Goal: Transaction & Acquisition: Book appointment/travel/reservation

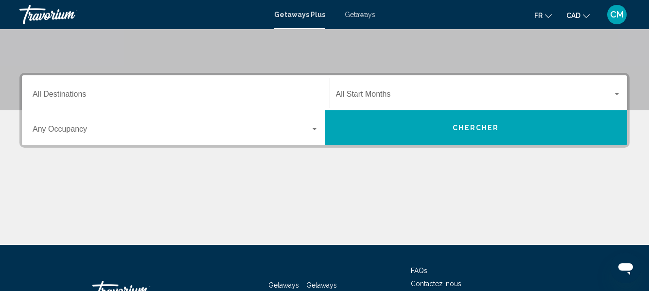
scroll to position [182, 0]
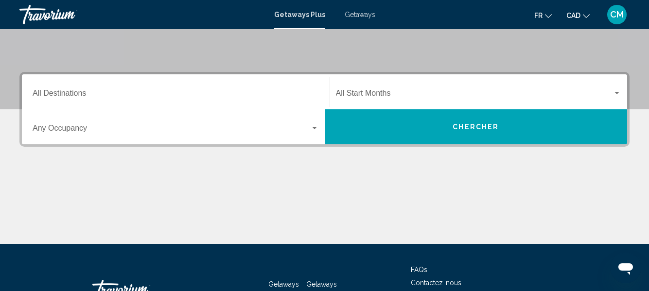
click at [319, 130] on div "Occupancy Any Occupancy" at bounding box center [176, 127] width 298 height 31
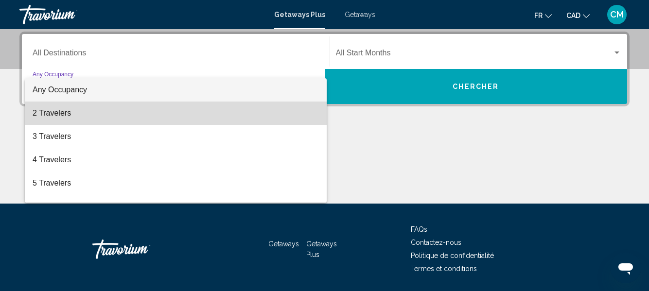
click at [282, 115] on span "2 Travelers" at bounding box center [176, 113] width 286 height 23
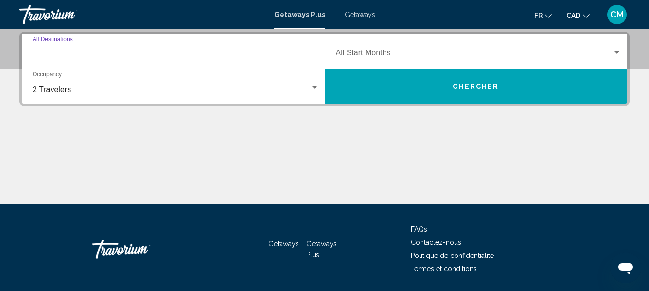
click at [165, 57] on input "Destination All Destinations" at bounding box center [176, 55] width 286 height 9
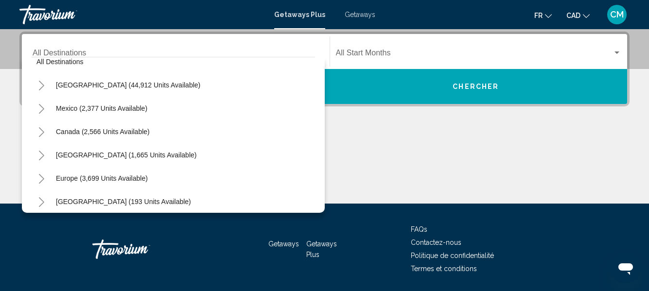
scroll to position [0, 0]
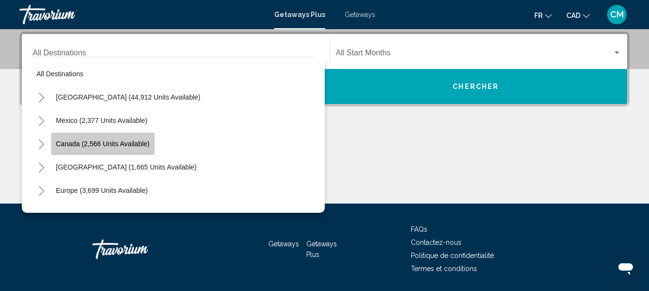
click at [133, 142] on span "Canada (2,566 units available)" at bounding box center [103, 144] width 94 height 8
type input "**********"
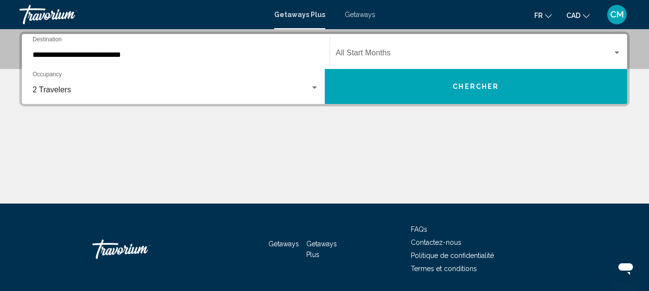
click at [388, 49] on div "Start Month All Start Months" at bounding box center [479, 51] width 286 height 31
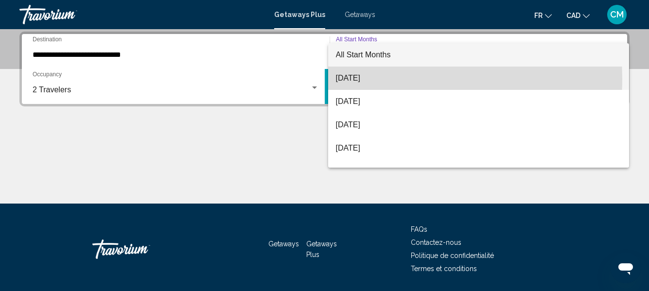
click at [386, 79] on span "August 2025" at bounding box center [479, 78] width 286 height 23
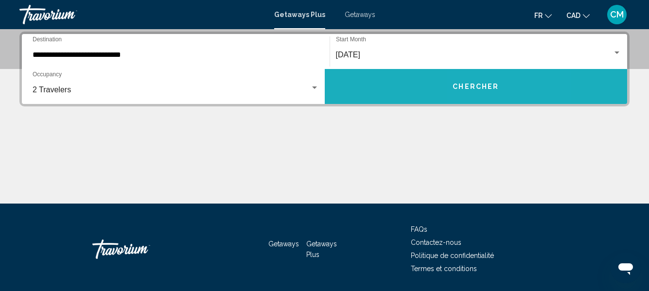
click at [476, 86] on span "Chercher" at bounding box center [475, 87] width 46 height 8
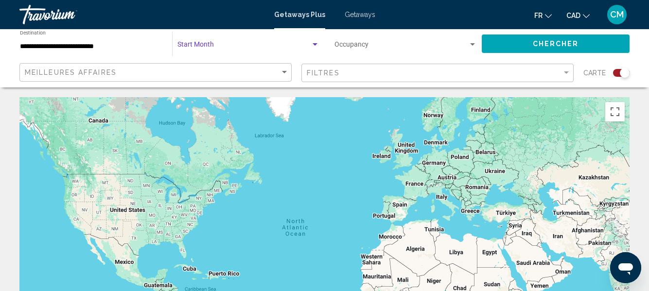
click at [313, 47] on div "Search widget" at bounding box center [315, 45] width 9 height 8
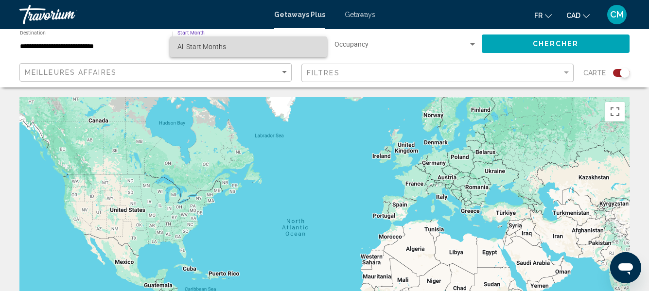
click at [271, 50] on span "All Start Months" at bounding box center [248, 46] width 142 height 20
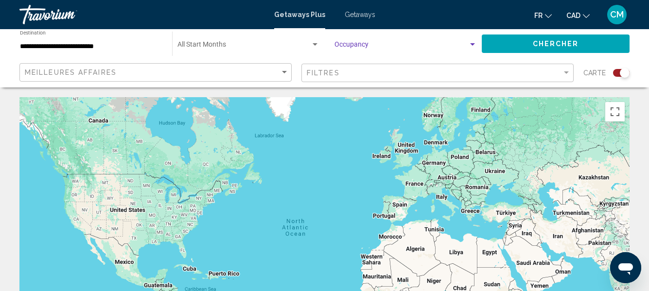
click at [468, 42] on div "Search widget" at bounding box center [472, 45] width 9 height 8
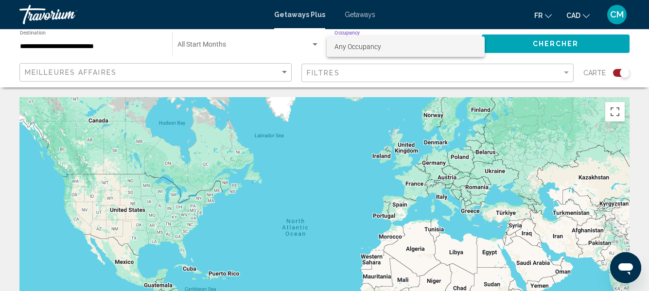
click at [260, 73] on div at bounding box center [324, 145] width 649 height 291
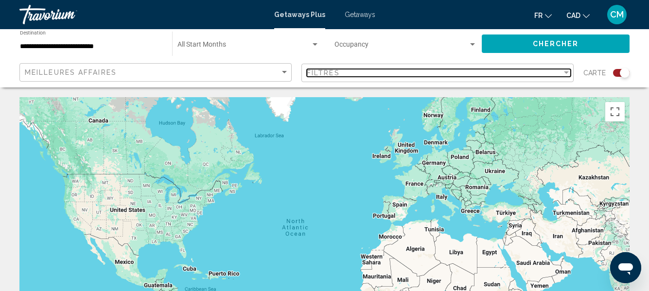
click at [567, 70] on div "Filter" at bounding box center [566, 73] width 9 height 8
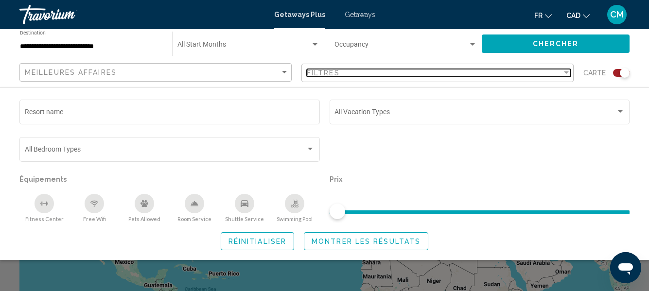
click at [566, 70] on div "Filter" at bounding box center [566, 73] width 9 height 8
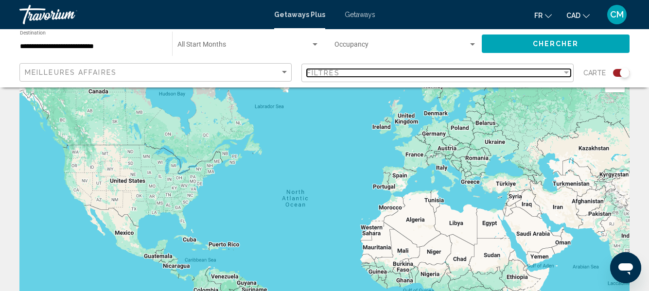
scroll to position [44, 0]
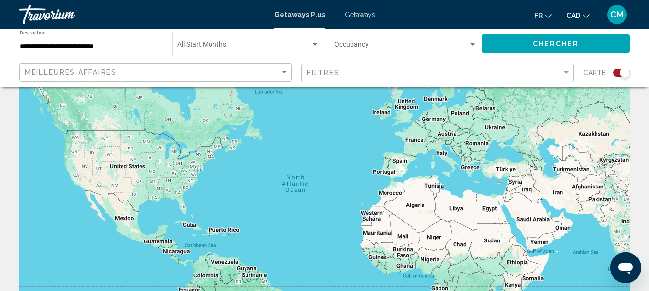
click at [208, 139] on div "Main content" at bounding box center [324, 199] width 610 height 292
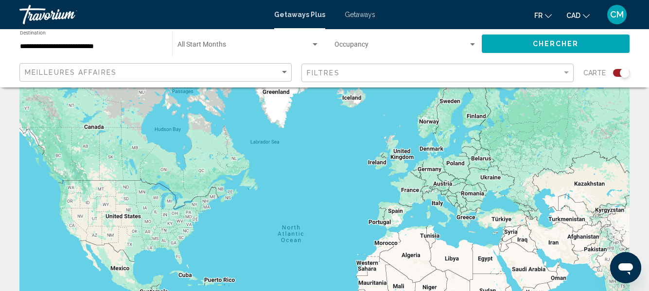
drag, startPoint x: 208, startPoint y: 139, endPoint x: 202, endPoint y: 190, distance: 50.9
click at [202, 190] on div "Main content" at bounding box center [324, 199] width 610 height 292
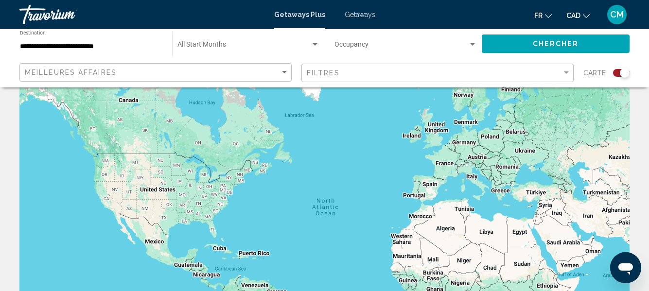
drag, startPoint x: 205, startPoint y: 180, endPoint x: 240, endPoint y: 152, distance: 45.2
click at [240, 152] on div "Main content" at bounding box center [324, 199] width 610 height 292
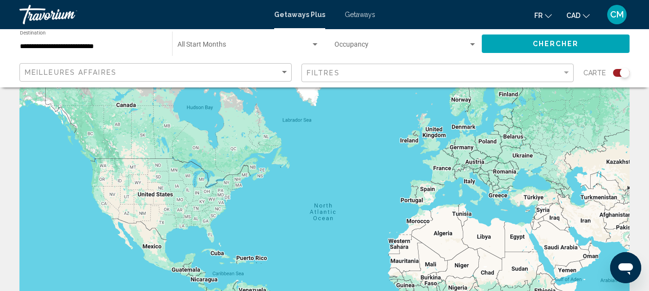
click at [240, 152] on div "Main content" at bounding box center [324, 199] width 610 height 292
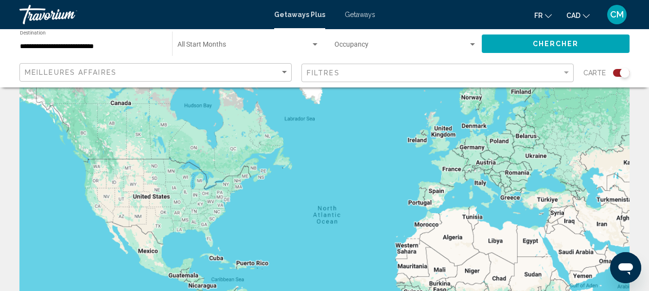
click at [240, 152] on div "Main content" at bounding box center [324, 199] width 610 height 292
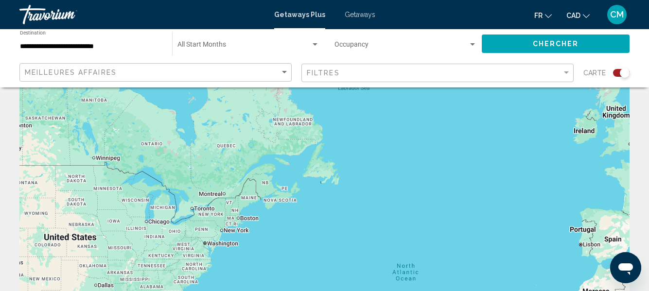
click at [240, 152] on div "Main content" at bounding box center [324, 199] width 610 height 292
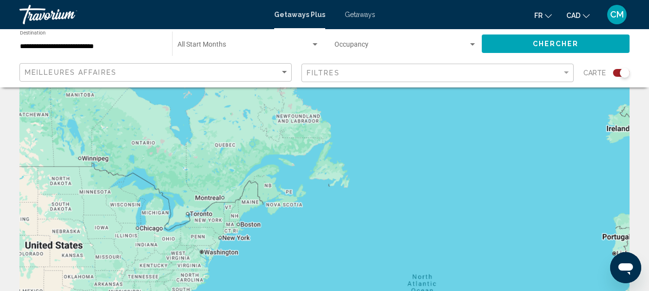
click at [240, 152] on div "Main content" at bounding box center [324, 199] width 610 height 292
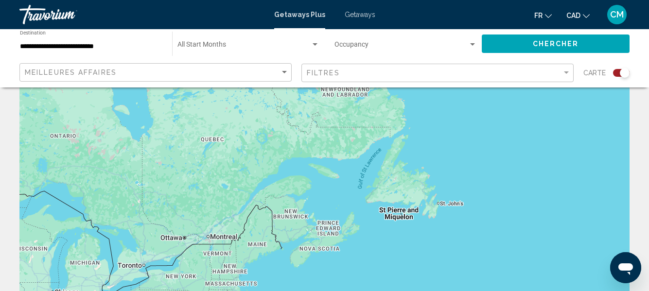
click at [205, 204] on div "Main content" at bounding box center [324, 199] width 610 height 292
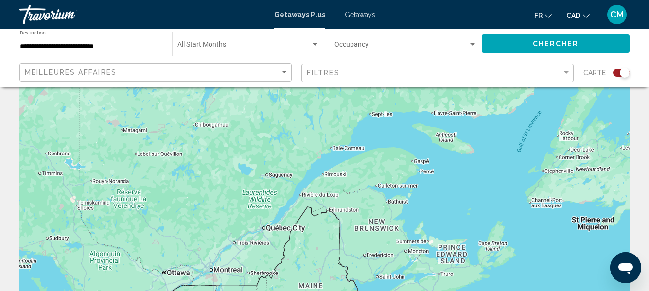
click at [355, 14] on span "Getaways" at bounding box center [360, 15] width 31 height 8
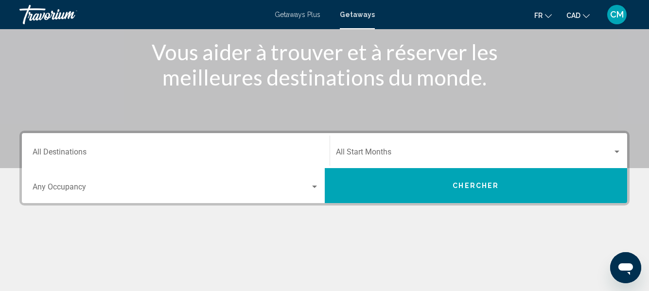
scroll to position [136, 0]
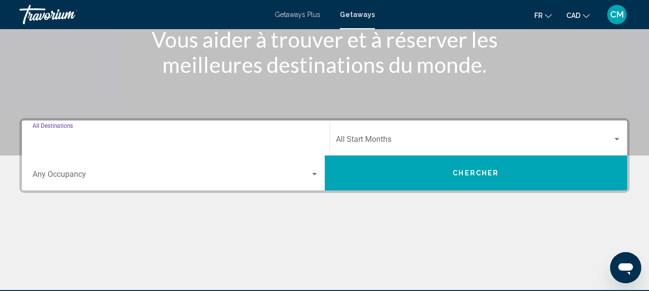
click at [227, 141] on input "Destination All Destinations" at bounding box center [176, 141] width 286 height 9
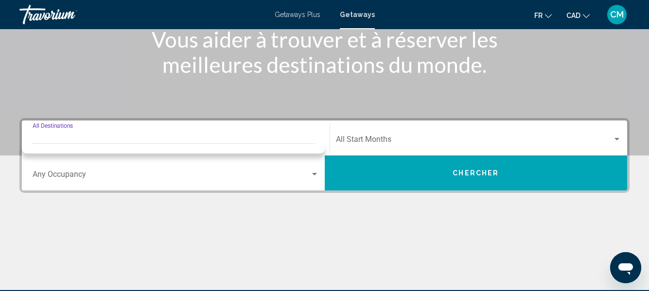
scroll to position [223, 0]
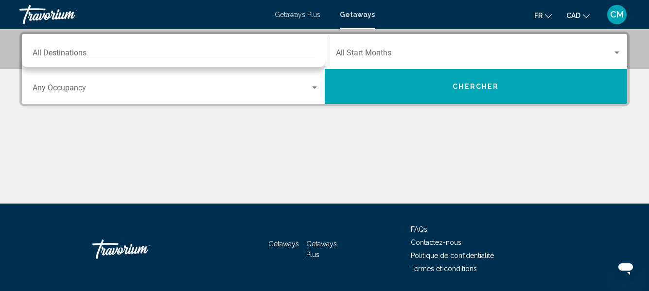
click at [57, 16] on div "Travorium" at bounding box center [67, 14] width 97 height 19
click at [49, 17] on div "Travorium" at bounding box center [67, 14] width 97 height 19
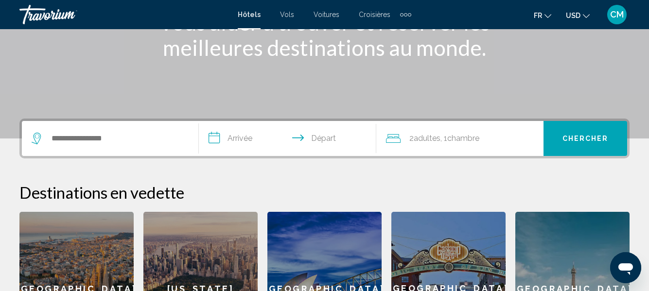
scroll to position [125, 0]
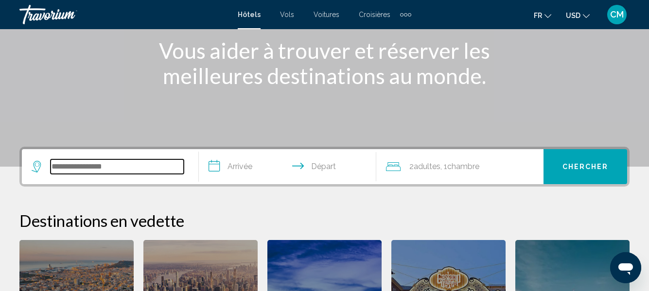
click at [125, 163] on input "Search widget" at bounding box center [117, 166] width 133 height 15
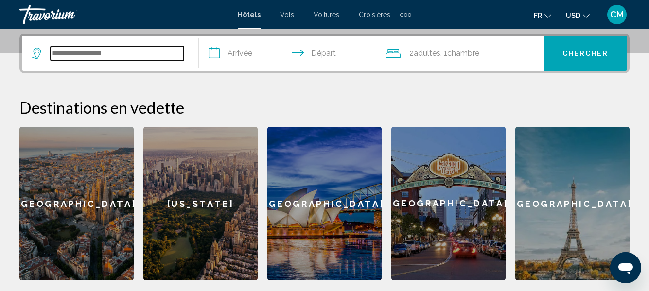
scroll to position [240, 0]
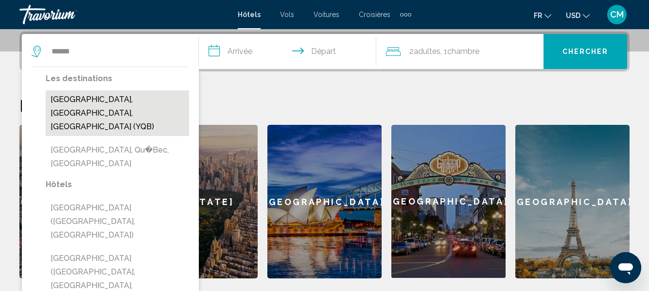
click at [167, 102] on button "[GEOGRAPHIC_DATA], [GEOGRAPHIC_DATA], [GEOGRAPHIC_DATA] (YQB)" at bounding box center [117, 113] width 143 height 46
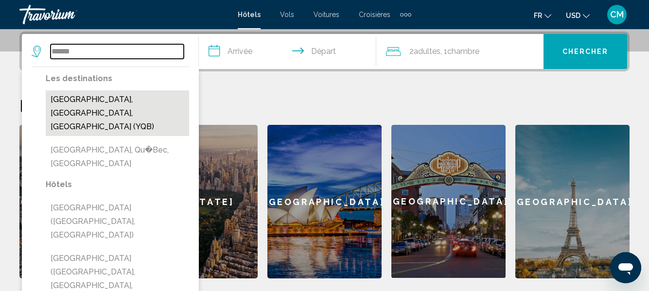
type input "**********"
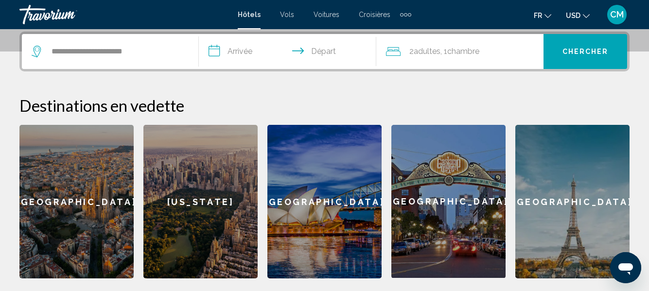
click at [236, 54] on input "**********" at bounding box center [289, 53] width 181 height 38
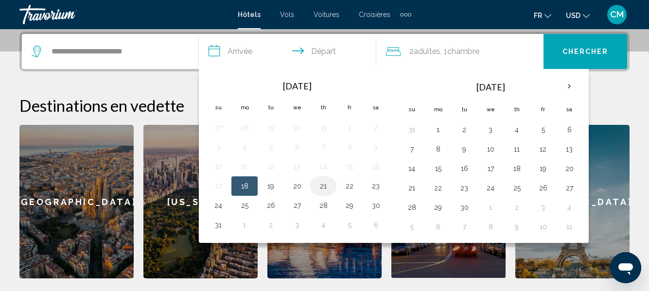
click at [319, 183] on button "21" at bounding box center [323, 186] width 16 height 14
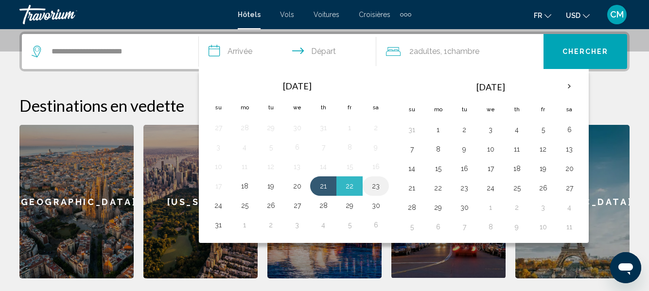
click at [381, 191] on button "23" at bounding box center [376, 186] width 16 height 14
type input "**********"
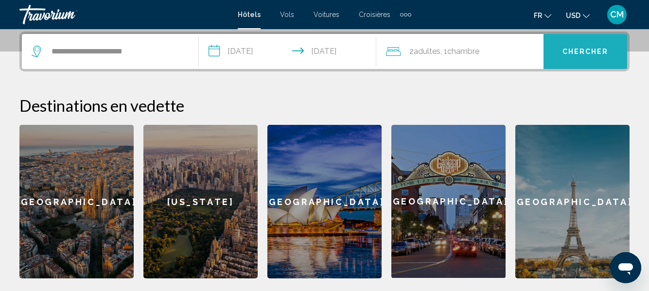
click at [571, 55] on span "Chercher" at bounding box center [585, 52] width 46 height 8
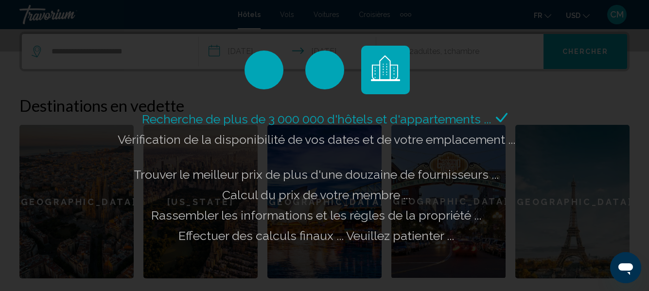
click at [571, 55] on div "Recherche de plus de 3 000 000 d'hôtels et d'appartements ... Vérification de l…" at bounding box center [324, 145] width 649 height 291
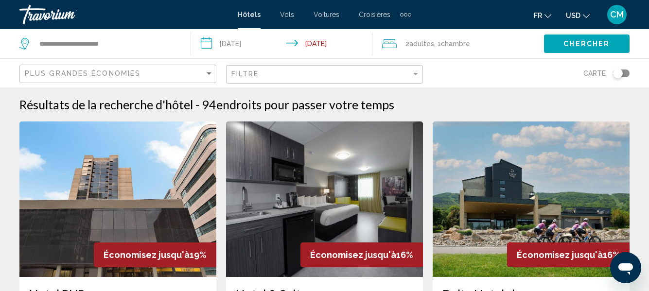
click at [571, 55] on div "Chercher" at bounding box center [596, 43] width 105 height 29
click at [585, 17] on icon "Change currency" at bounding box center [586, 16] width 7 height 7
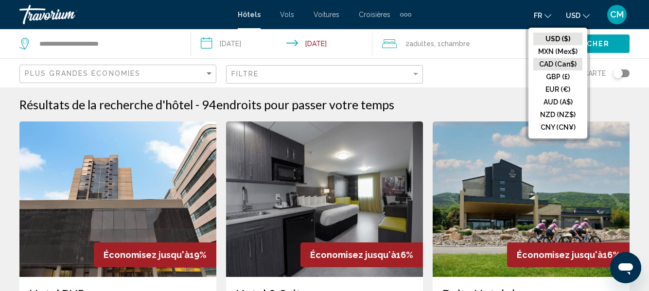
click at [560, 67] on button "CAD (Can$)" at bounding box center [557, 64] width 49 height 13
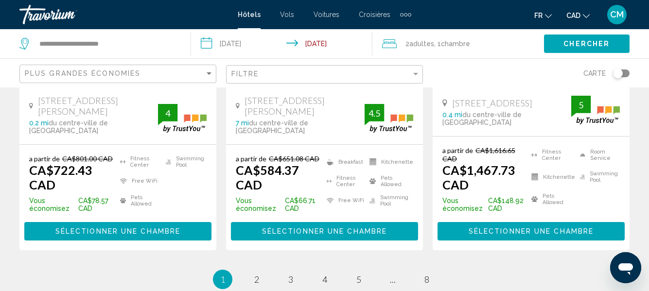
scroll to position [1481, 0]
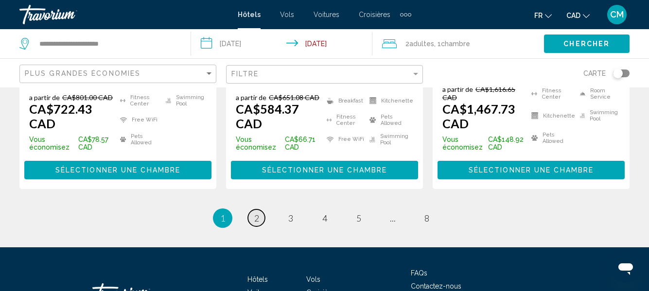
click at [259, 209] on link "page 2" at bounding box center [256, 217] width 17 height 17
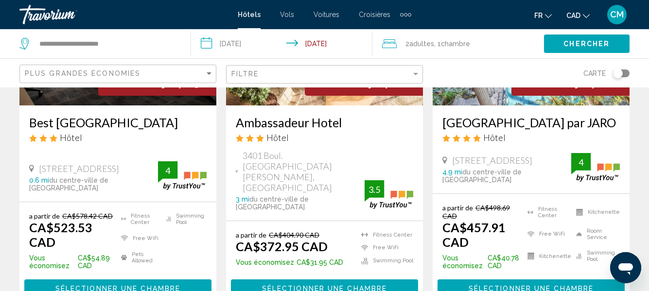
scroll to position [134, 0]
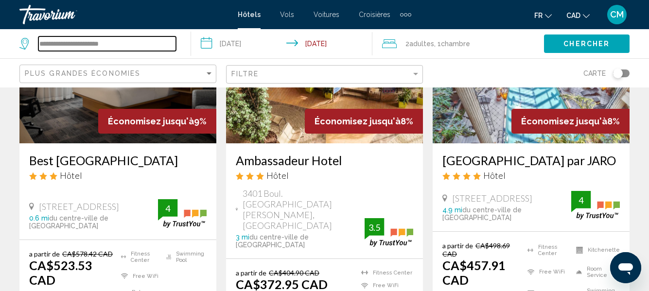
click at [140, 40] on input "**********" at bounding box center [107, 43] width 138 height 15
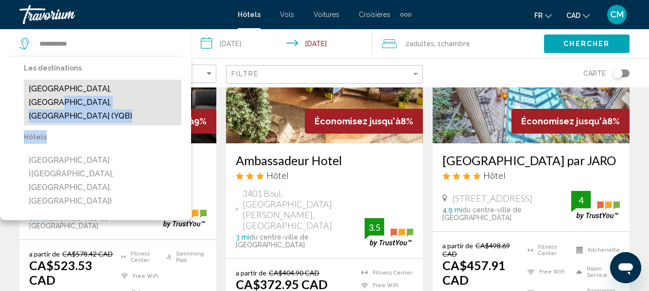
drag, startPoint x: 166, startPoint y: 109, endPoint x: 167, endPoint y: 94, distance: 15.1
click at [167, 94] on div "Les destinations [GEOGRAPHIC_DATA], [GEOGRAPHIC_DATA], [GEOGRAPHIC_DATA] ([GEOG…" at bounding box center [96, 135] width 172 height 159
click at [149, 87] on button "[GEOGRAPHIC_DATA], [GEOGRAPHIC_DATA], [GEOGRAPHIC_DATA] (YQB)" at bounding box center [102, 103] width 157 height 46
type input "**********"
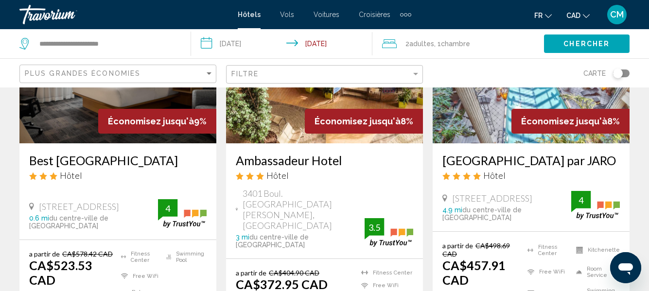
click at [331, 48] on input "**********" at bounding box center [283, 45] width 185 height 32
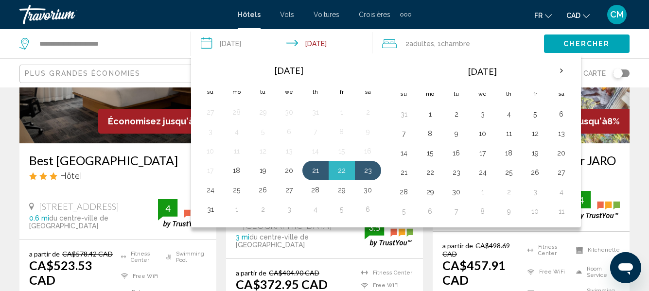
click at [211, 43] on input "**********" at bounding box center [283, 45] width 185 height 32
click at [207, 43] on input "**********" at bounding box center [283, 45] width 185 height 32
click at [288, 172] on button "20" at bounding box center [289, 171] width 16 height 14
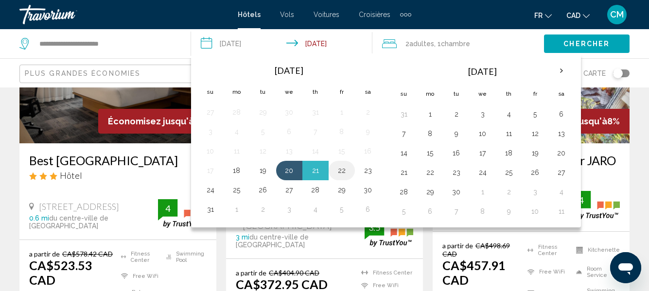
click at [342, 172] on button "22" at bounding box center [342, 171] width 16 height 14
type input "**********"
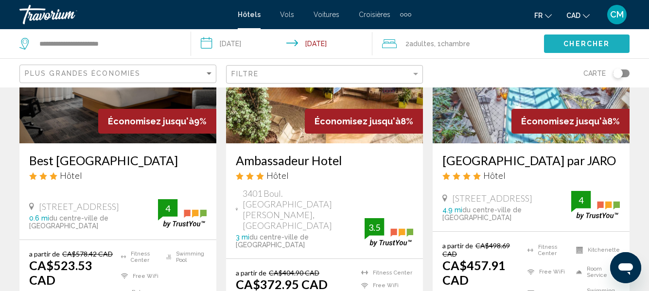
click at [598, 47] on span "Chercher" at bounding box center [586, 44] width 46 height 8
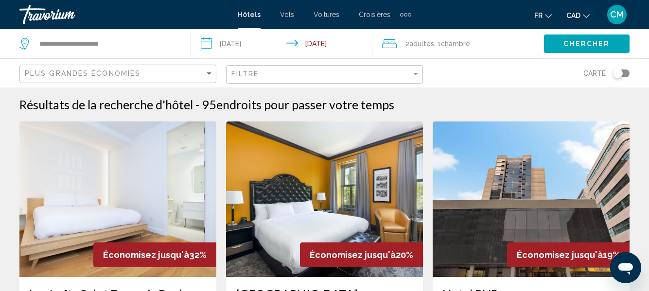
click at [109, 211] on img "Main content" at bounding box center [117, 200] width 197 height 156
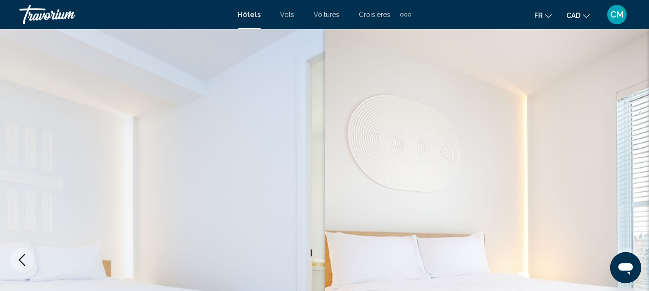
scroll to position [115, 0]
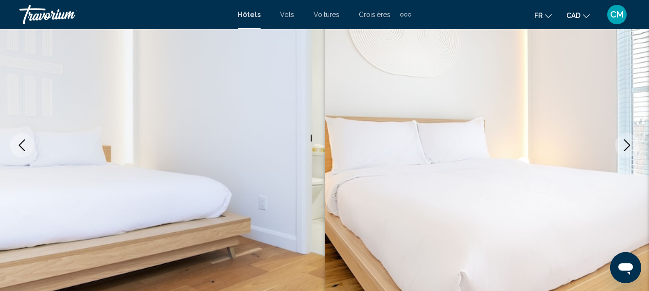
click at [632, 147] on icon "Next image" at bounding box center [627, 145] width 12 height 12
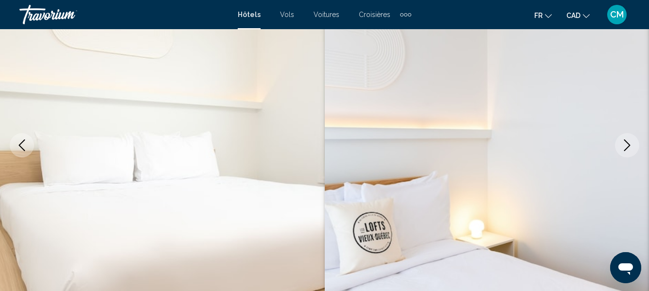
click at [632, 147] on icon "Next image" at bounding box center [627, 145] width 12 height 12
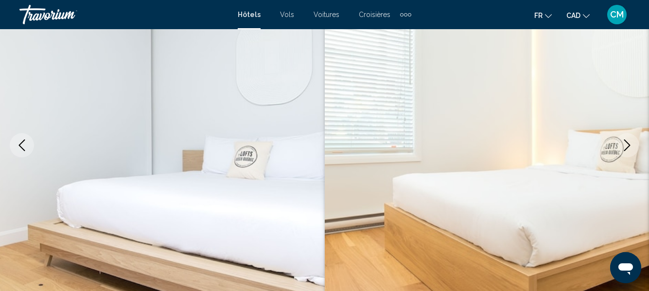
click at [632, 147] on icon "Next image" at bounding box center [627, 145] width 12 height 12
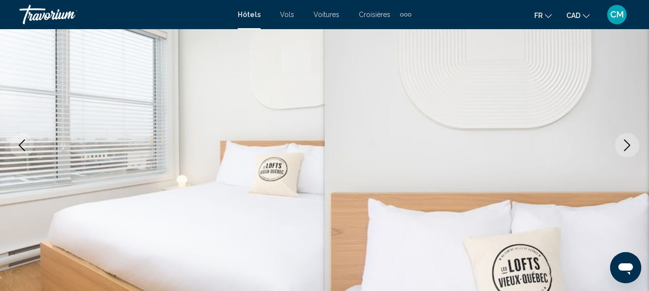
click at [632, 147] on icon "Next image" at bounding box center [627, 145] width 12 height 12
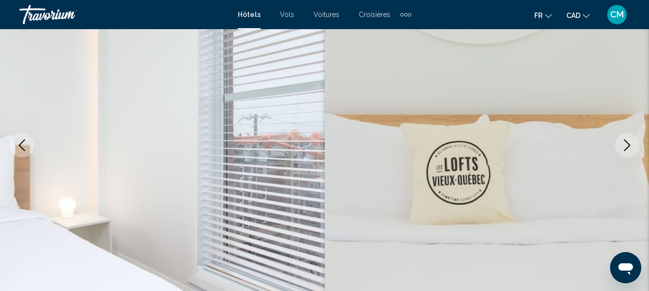
click at [632, 147] on icon "Next image" at bounding box center [627, 145] width 12 height 12
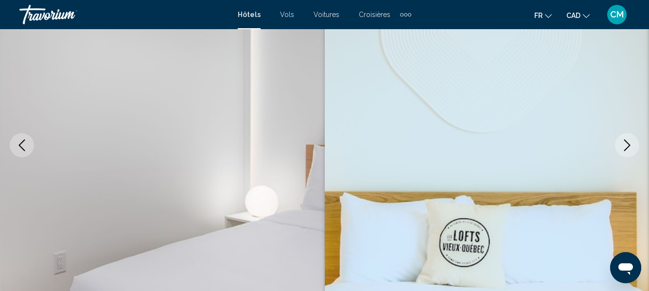
click at [632, 147] on icon "Next image" at bounding box center [627, 145] width 12 height 12
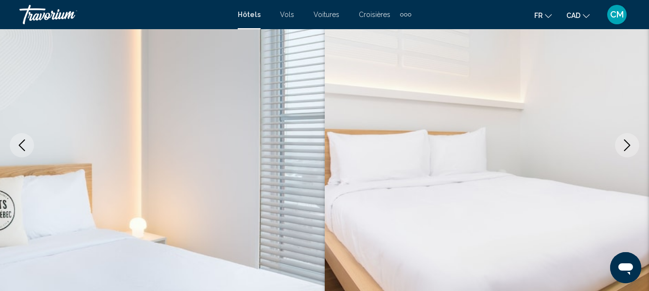
click at [632, 147] on icon "Next image" at bounding box center [627, 145] width 12 height 12
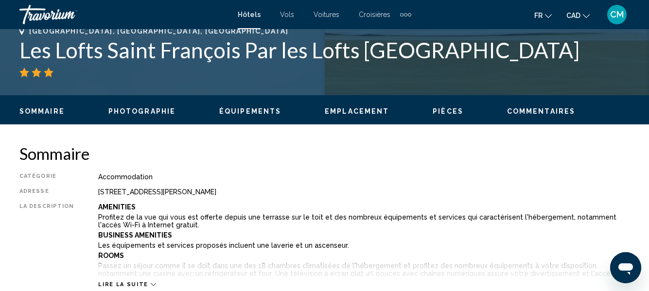
scroll to position [0, 0]
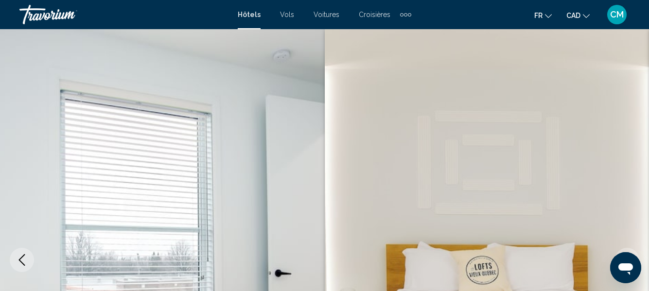
click at [256, 17] on span "Hôtels" at bounding box center [249, 15] width 23 height 8
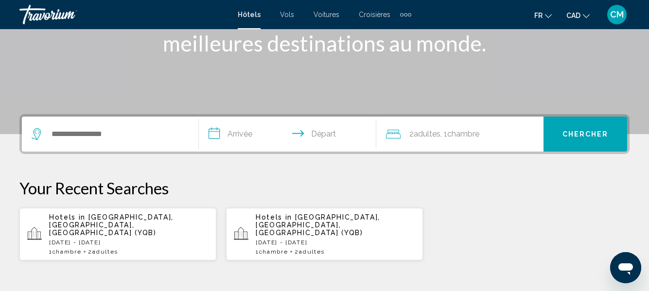
scroll to position [159, 0]
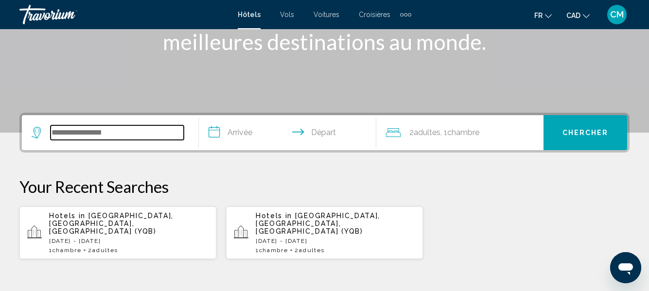
click at [127, 136] on input "Search widget" at bounding box center [117, 132] width 133 height 15
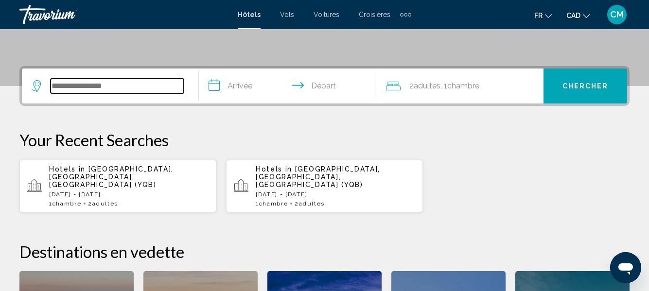
scroll to position [240, 0]
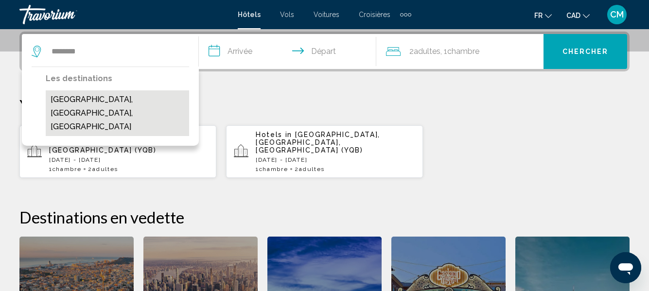
click at [102, 106] on button "[GEOGRAPHIC_DATA], [GEOGRAPHIC_DATA], [GEOGRAPHIC_DATA]" at bounding box center [117, 113] width 143 height 46
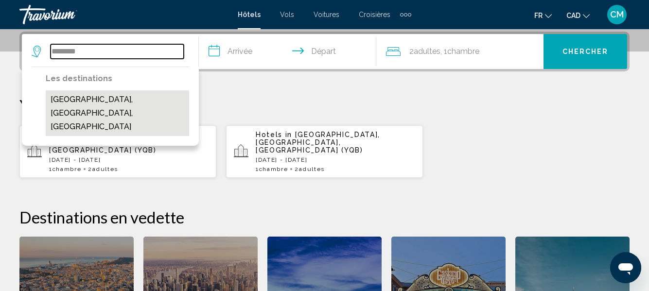
type input "**********"
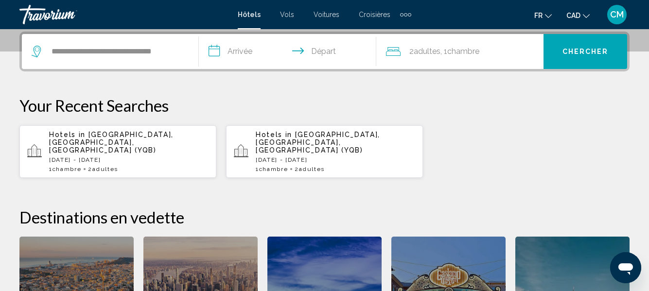
click at [217, 52] on input "**********" at bounding box center [289, 53] width 181 height 38
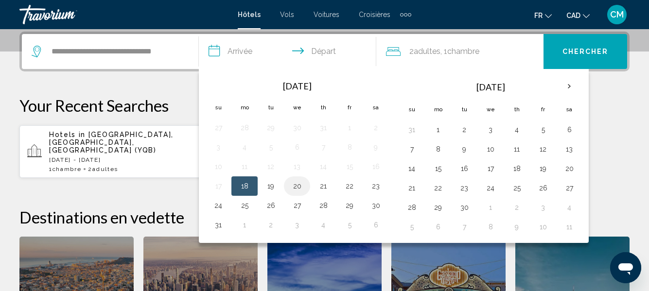
click at [296, 191] on button "20" at bounding box center [297, 186] width 16 height 14
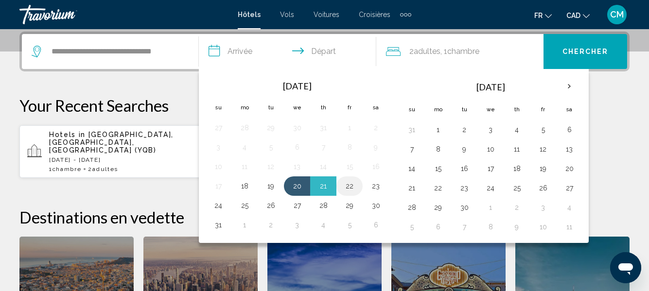
click at [354, 191] on button "22" at bounding box center [350, 186] width 16 height 14
type input "**********"
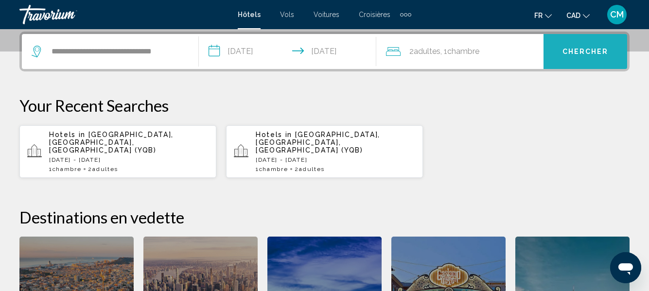
click at [572, 51] on span "Chercher" at bounding box center [585, 52] width 46 height 8
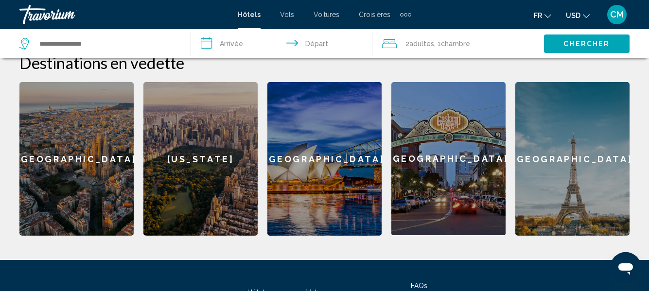
scroll to position [399, 0]
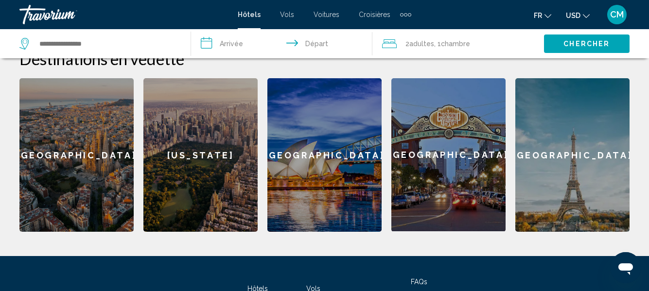
click at [205, 145] on div "[US_STATE]" at bounding box center [200, 155] width 114 height 154
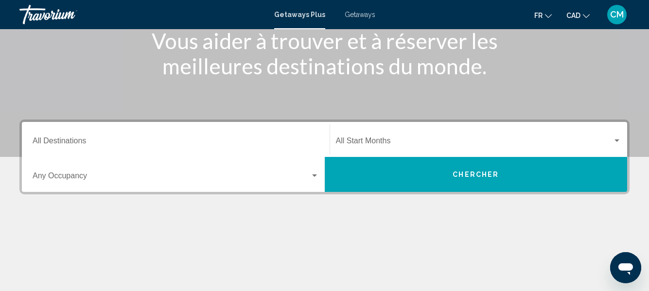
scroll to position [139, 0]
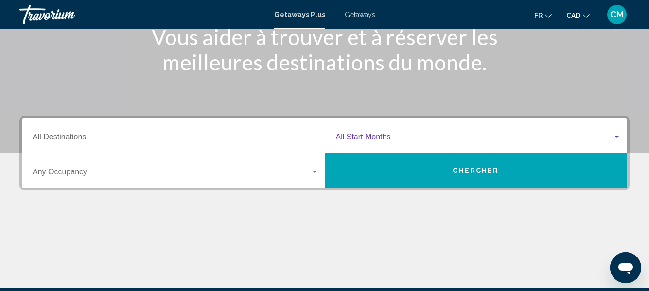
click at [377, 140] on span "Search widget" at bounding box center [474, 139] width 277 height 9
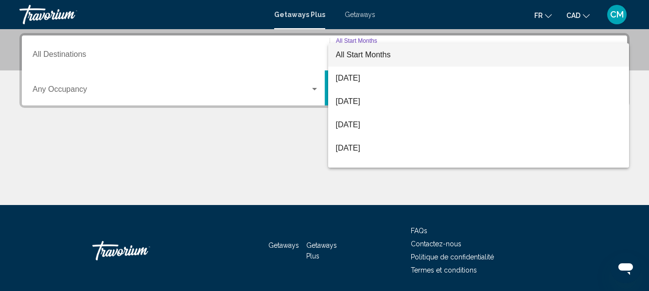
scroll to position [223, 0]
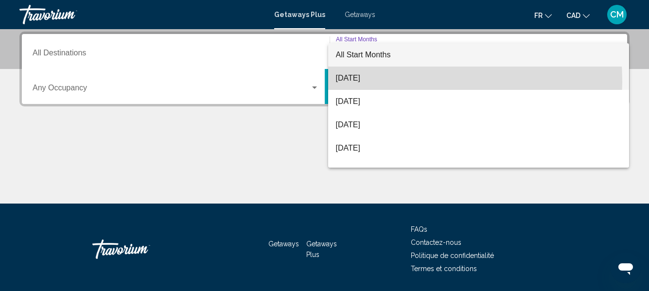
click at [377, 81] on span "August 2025" at bounding box center [479, 78] width 286 height 23
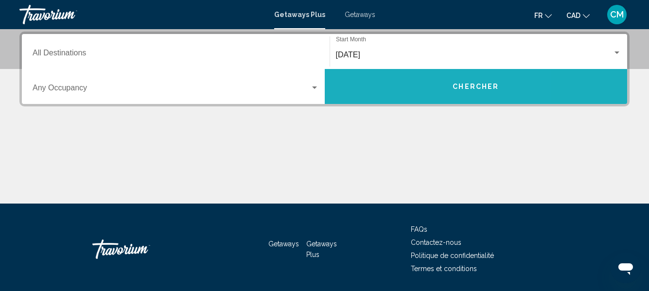
click at [404, 92] on button "Chercher" at bounding box center [476, 86] width 303 height 35
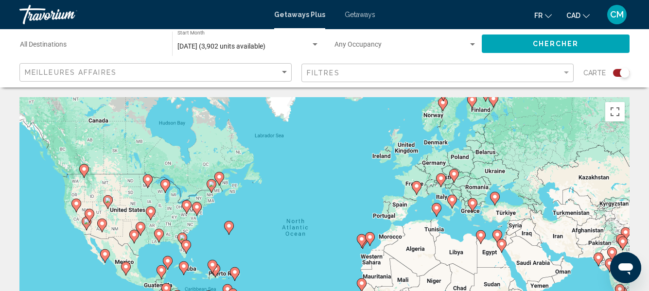
click at [214, 167] on div "To activate drag with keyboard, press Alt + Enter. Once in keyboard drag state,…" at bounding box center [324, 243] width 610 height 292
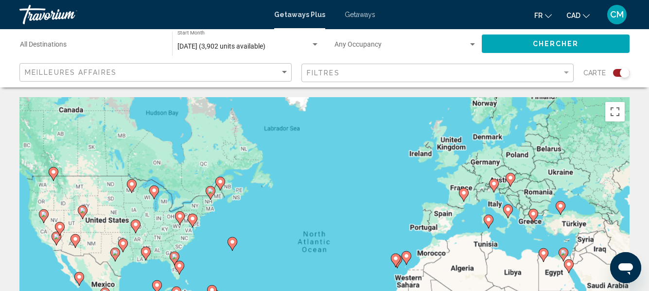
click at [214, 167] on div "To activate drag with keyboard, press Alt + Enter. Once in keyboard drag state,…" at bounding box center [324, 243] width 610 height 292
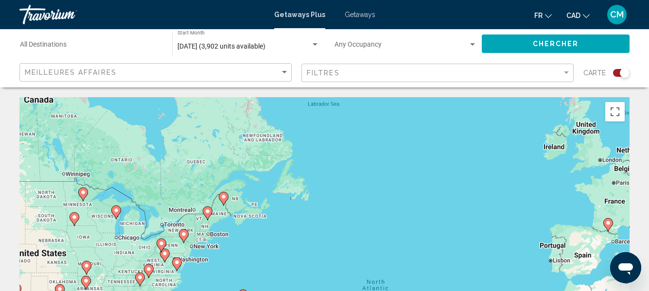
click at [214, 167] on div "To activate drag with keyboard, press Alt + Enter. Once in keyboard drag state,…" at bounding box center [324, 243] width 610 height 292
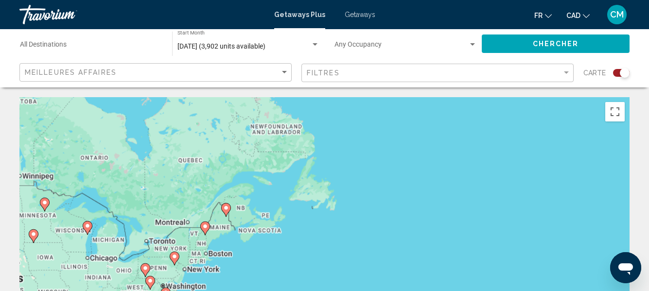
click at [214, 167] on div "To activate drag with keyboard, press Alt + Enter. Once in keyboard drag state,…" at bounding box center [324, 243] width 610 height 292
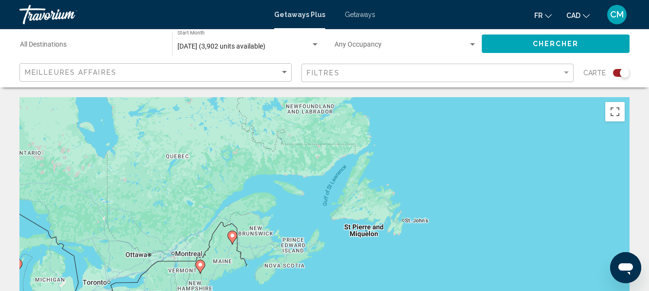
click at [233, 237] on image "Main content" at bounding box center [232, 236] width 6 height 6
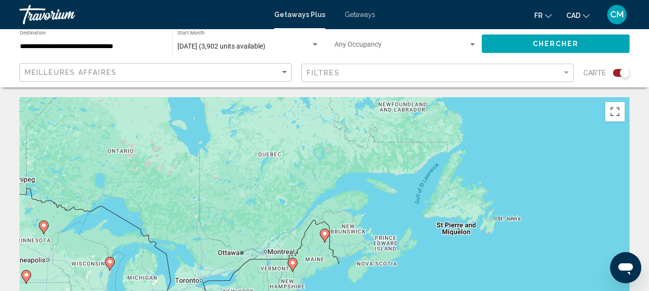
click at [325, 237] on icon "Main content" at bounding box center [324, 235] width 9 height 13
type input "**********"
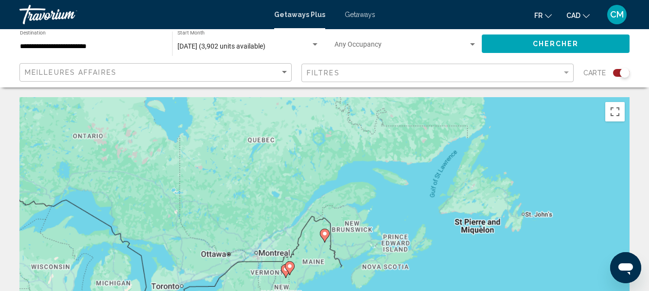
click at [325, 237] on div "To activate drag with keyboard, press Alt + Enter. Once in keyboard drag state,…" at bounding box center [324, 243] width 610 height 292
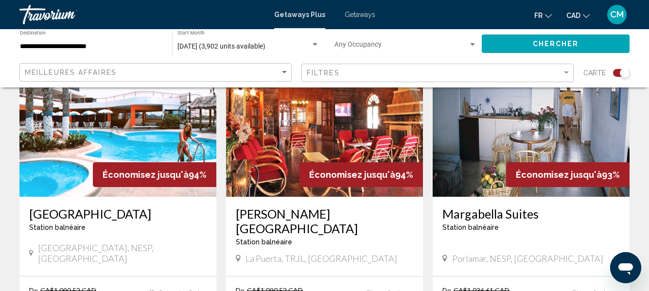
scroll to position [1556, 0]
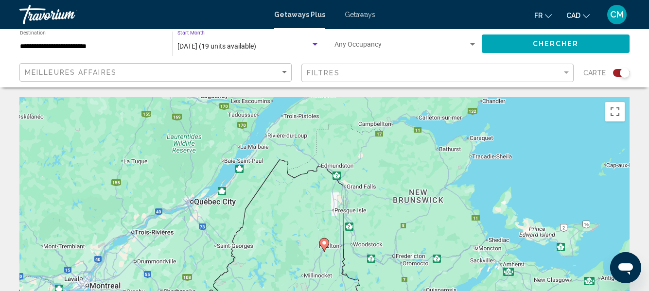
click at [227, 48] on span "août 2025 (19 units available)" at bounding box center [216, 46] width 79 height 8
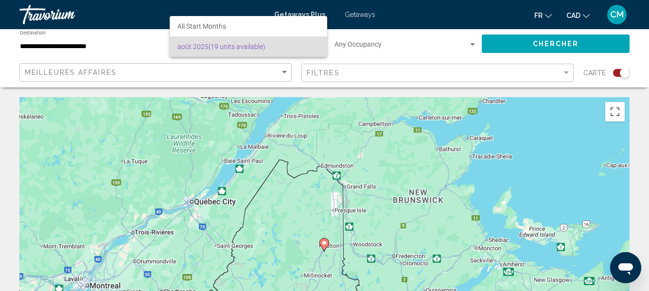
click at [506, 45] on div at bounding box center [324, 145] width 649 height 291
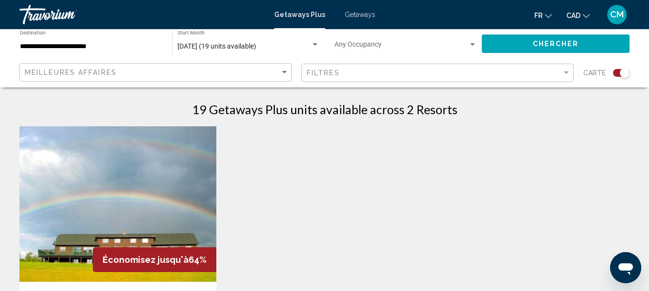
scroll to position [305, 0]
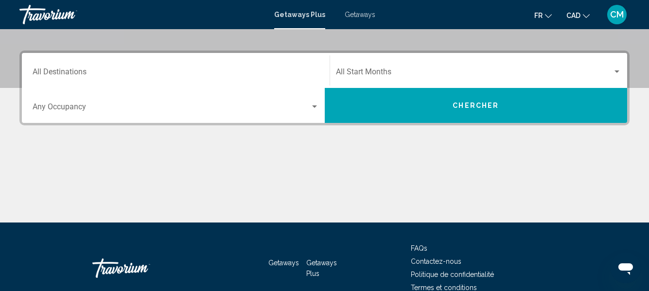
scroll to position [205, 0]
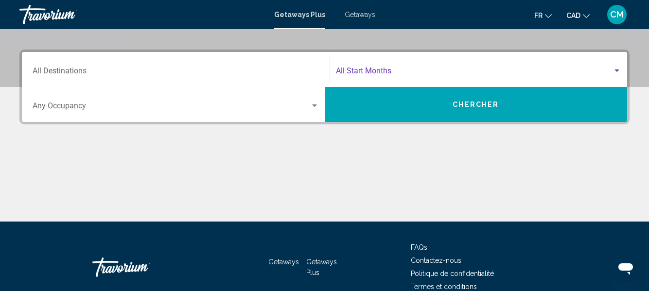
click at [446, 71] on span "Search widget" at bounding box center [474, 73] width 277 height 9
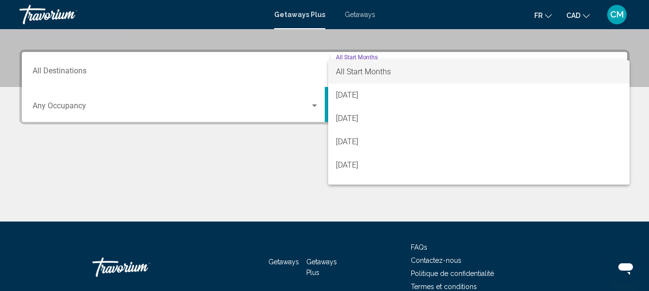
scroll to position [223, 0]
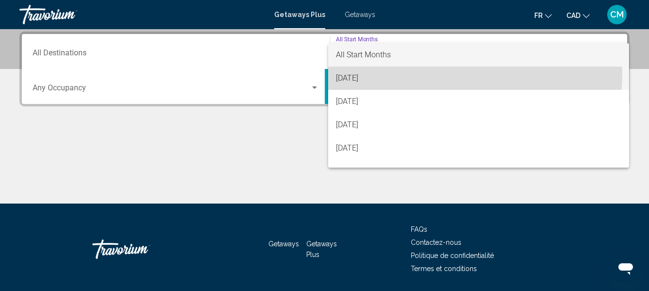
click at [430, 74] on span "August 2025" at bounding box center [479, 78] width 286 height 23
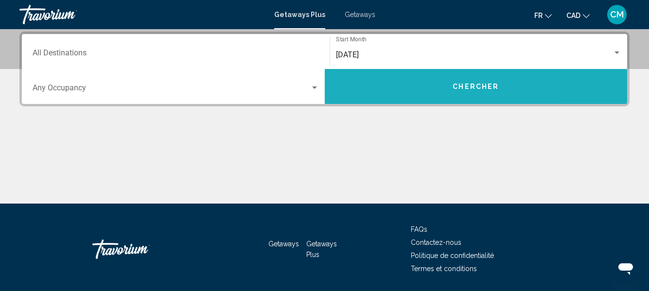
click at [408, 83] on button "Chercher" at bounding box center [476, 86] width 303 height 35
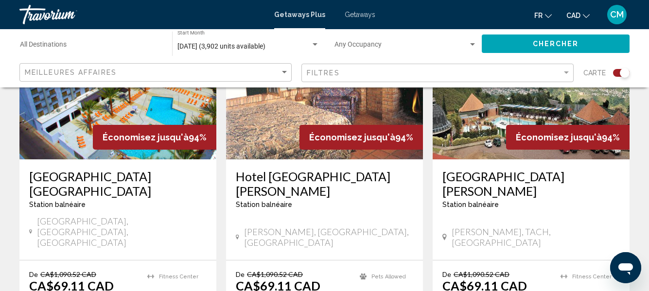
scroll to position [1164, 0]
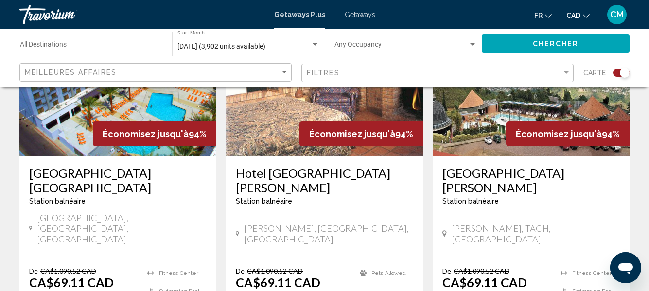
click at [122, 166] on h3 "OYO Hotel & Casino Las Vegas" at bounding box center [117, 180] width 177 height 29
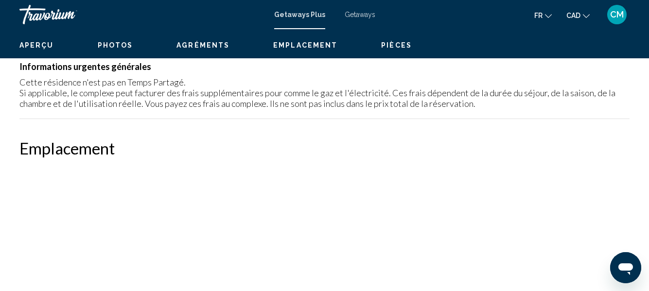
scroll to position [115, 0]
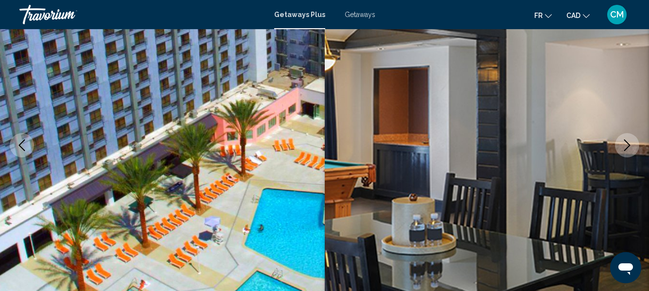
click at [625, 142] on icon "Next image" at bounding box center [627, 145] width 12 height 12
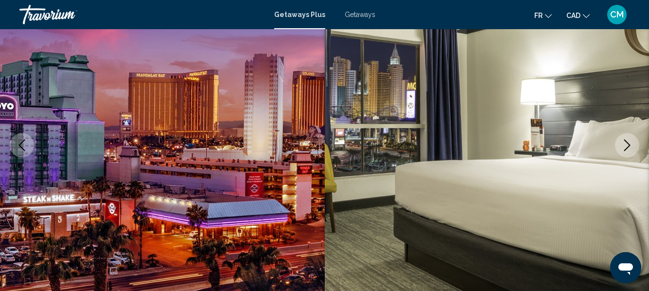
click at [625, 142] on icon "Next image" at bounding box center [627, 145] width 12 height 12
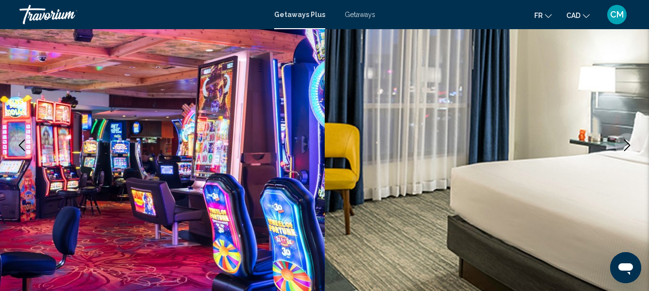
click at [625, 142] on icon "Next image" at bounding box center [627, 145] width 12 height 12
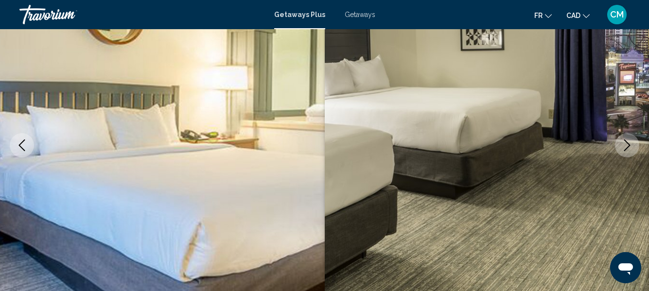
click at [625, 142] on icon "Next image" at bounding box center [627, 145] width 12 height 12
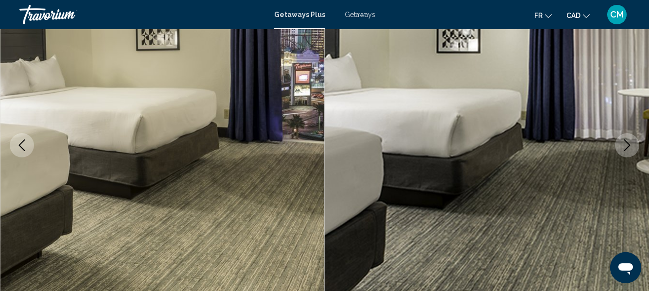
click at [625, 142] on icon "Next image" at bounding box center [627, 145] width 12 height 12
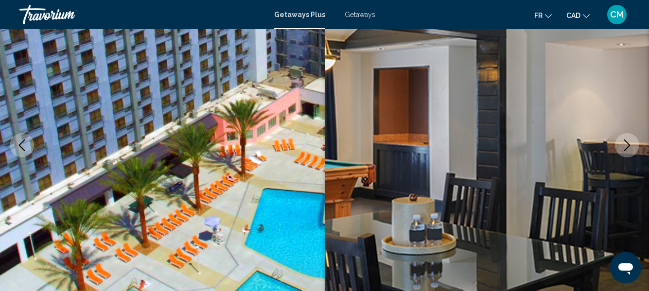
click at [625, 142] on icon "Next image" at bounding box center [627, 145] width 12 height 12
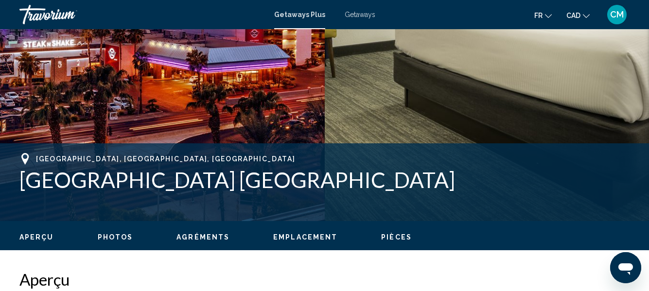
scroll to position [0, 0]
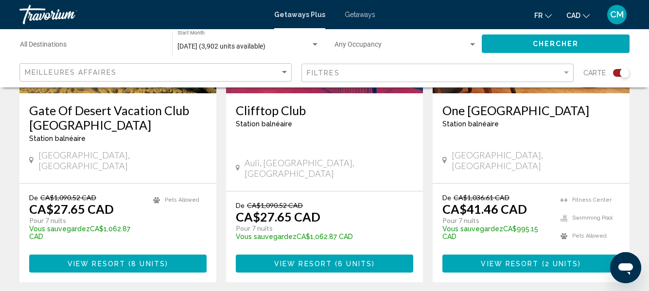
scroll to position [498, 0]
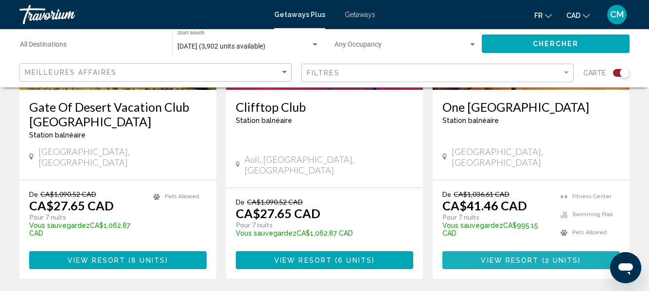
click at [525, 257] on span "View Resort" at bounding box center [510, 261] width 58 height 8
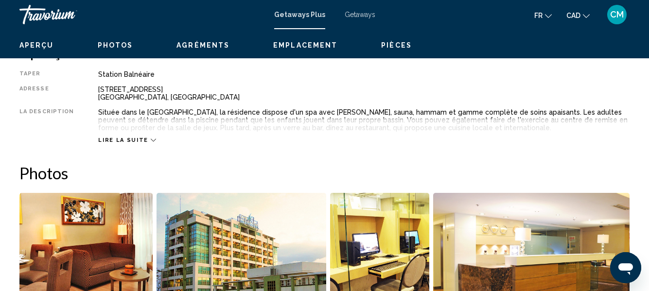
scroll to position [115, 0]
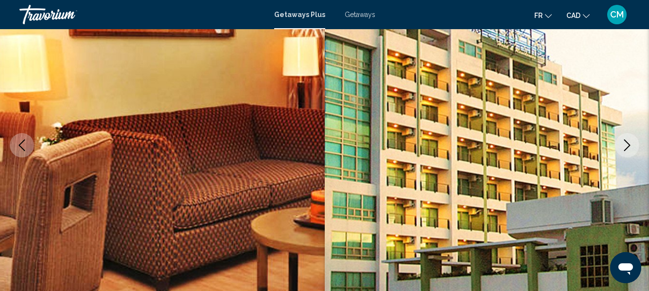
click at [624, 150] on icon "Next image" at bounding box center [627, 145] width 12 height 12
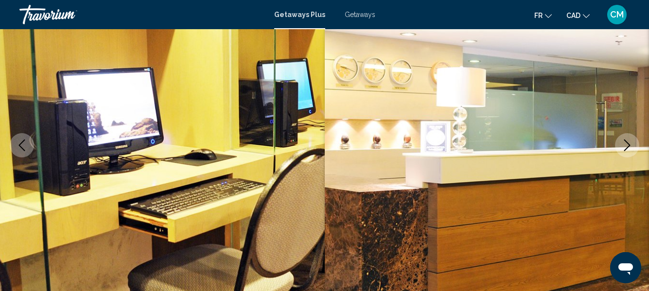
click at [624, 150] on icon "Next image" at bounding box center [627, 145] width 12 height 12
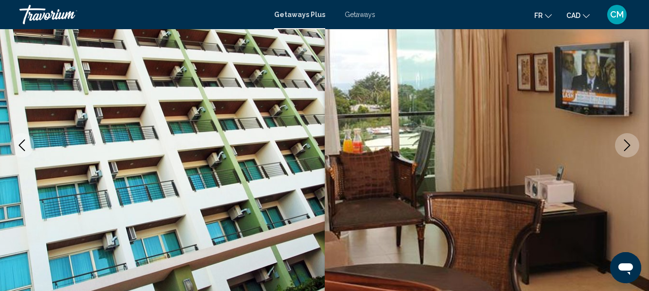
click at [624, 150] on icon "Next image" at bounding box center [627, 145] width 12 height 12
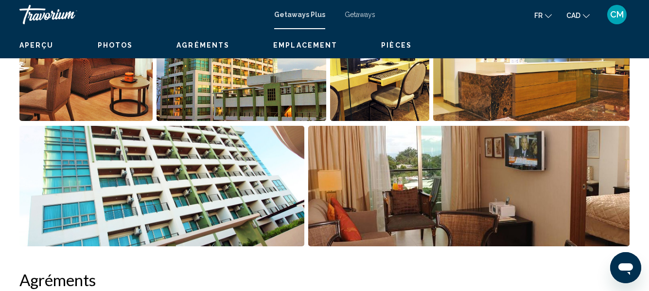
scroll to position [0, 0]
